Goal: Find specific page/section

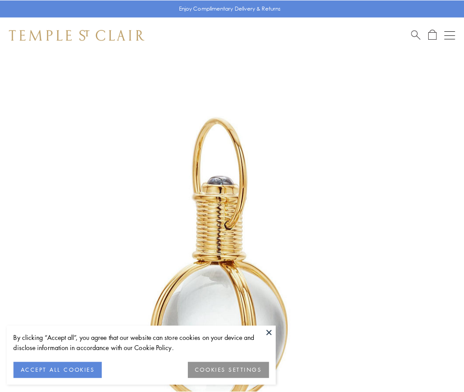
scroll to position [230, 0]
